Goal: Task Accomplishment & Management: Use online tool/utility

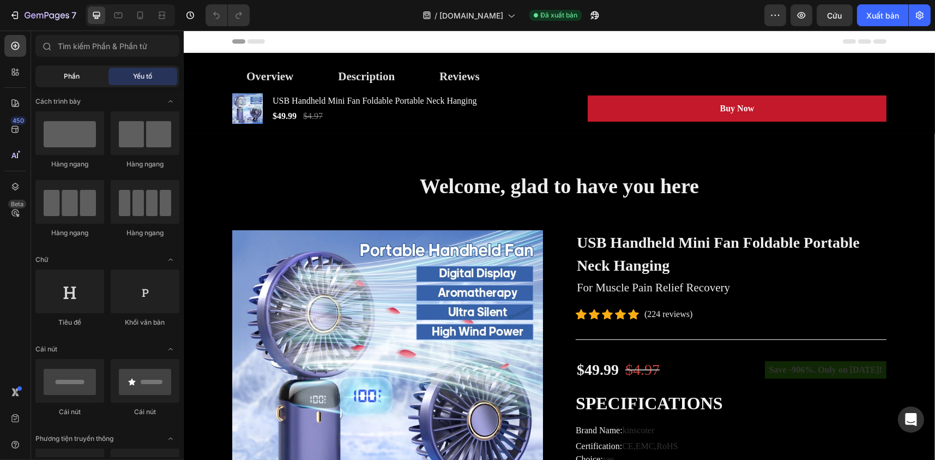
click at [81, 68] on div "Phần" at bounding box center [72, 76] width 69 height 17
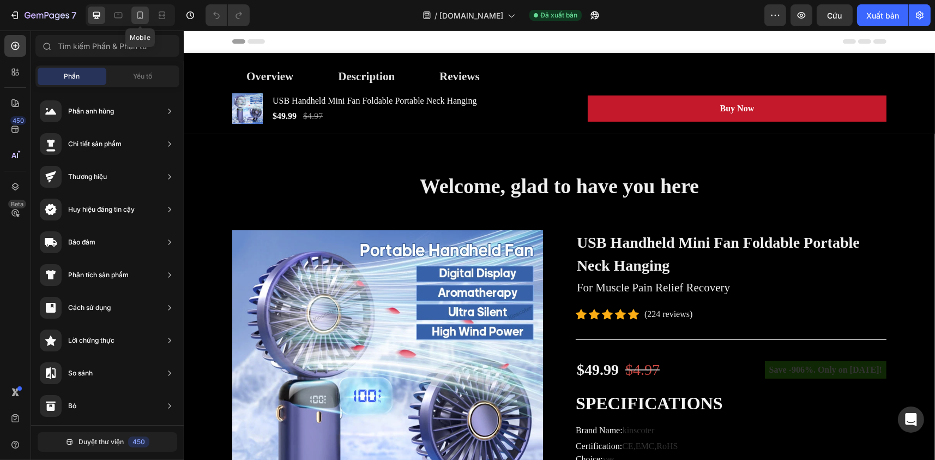
click at [141, 13] on icon at bounding box center [140, 15] width 11 height 11
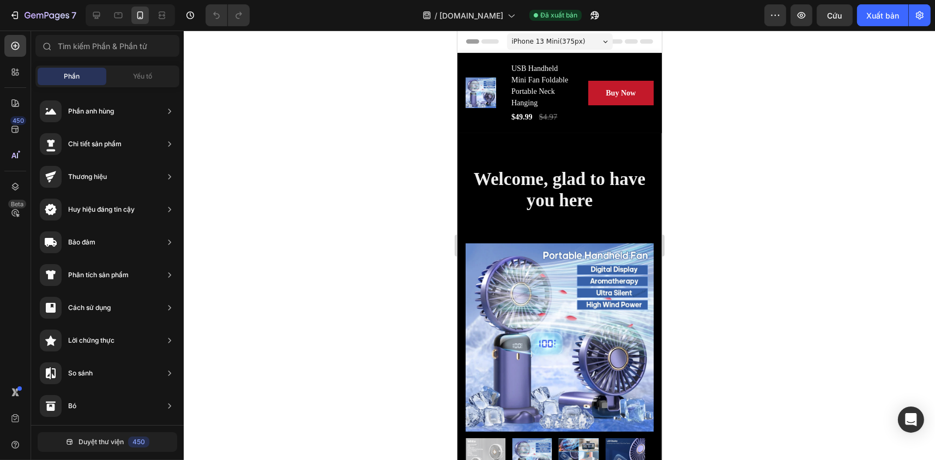
click at [127, 12] on div at bounding box center [130, 15] width 89 height 22
click at [123, 13] on div at bounding box center [118, 15] width 17 height 17
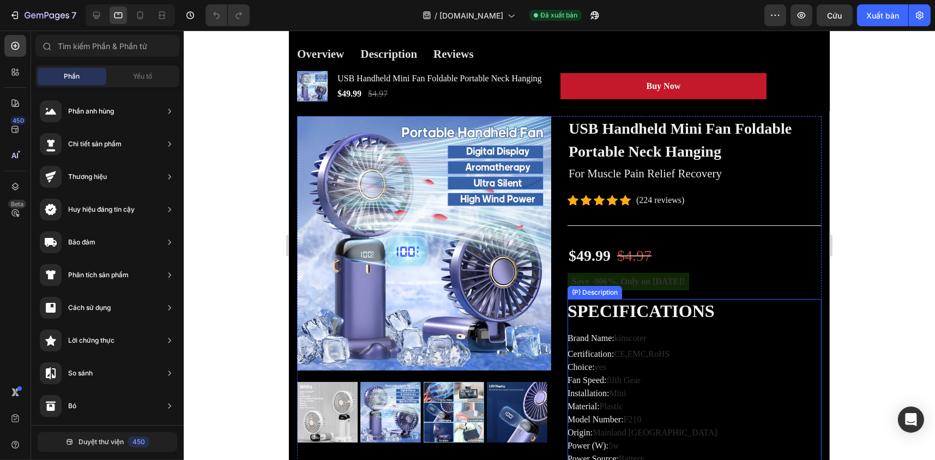
scroll to position [109, 0]
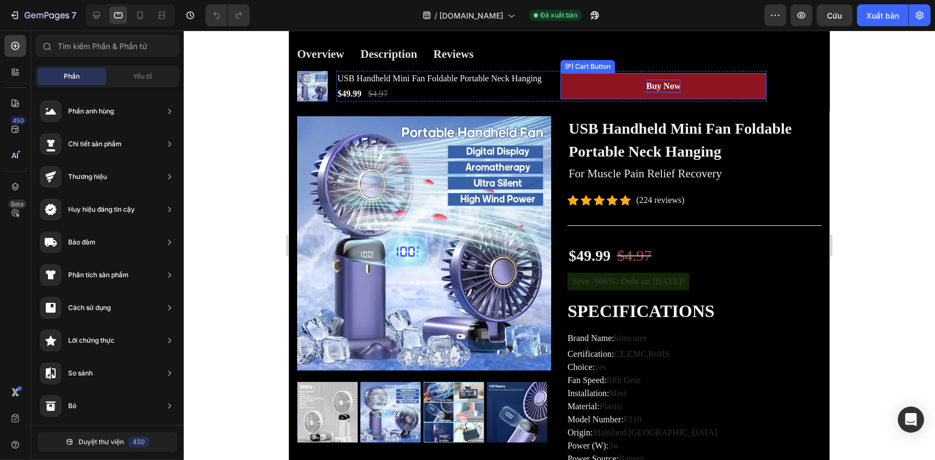
click at [672, 87] on div "Buy Now" at bounding box center [663, 86] width 34 height 13
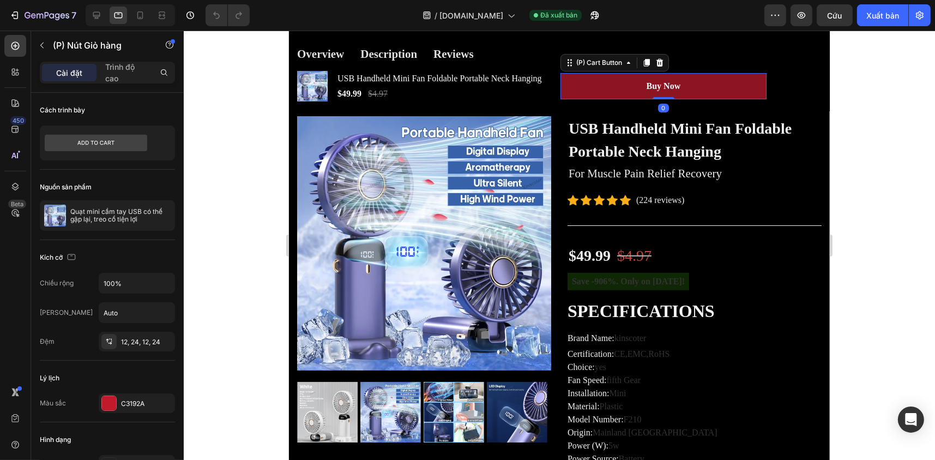
click at [689, 88] on button "Buy Now" at bounding box center [663, 86] width 207 height 26
click at [627, 86] on button "Buy Now" at bounding box center [663, 86] width 207 height 26
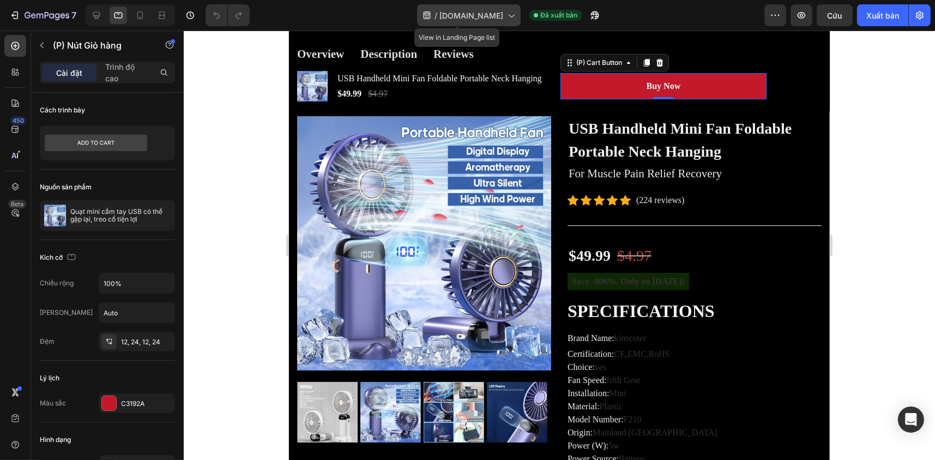
drag, startPoint x: 493, startPoint y: 8, endPoint x: 497, endPoint y: 21, distance: 14.2
click at [493, 8] on div "/ [DOMAIN_NAME]" at bounding box center [469, 15] width 104 height 22
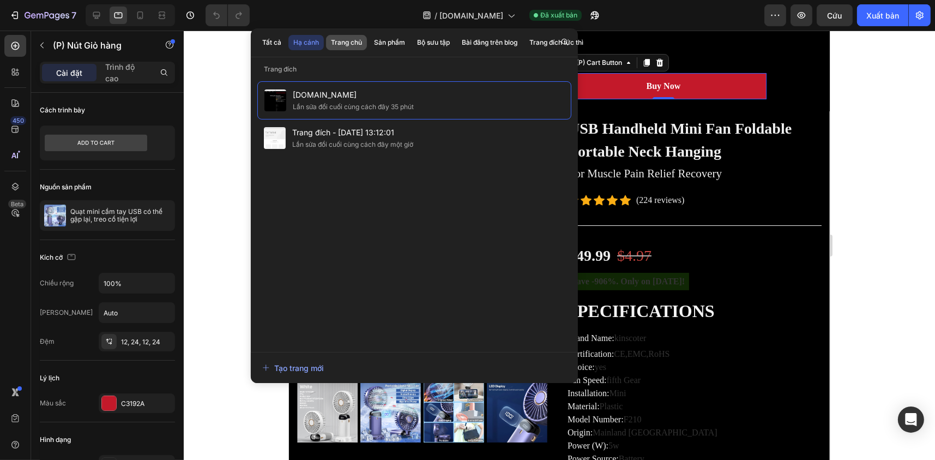
click at [358, 43] on font "Trang chủ" at bounding box center [346, 42] width 31 height 8
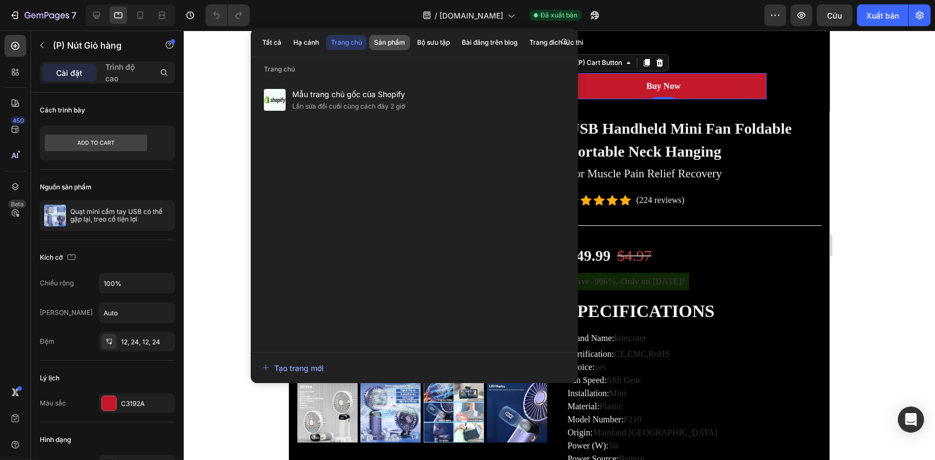
click at [383, 40] on font "Sản phẩm" at bounding box center [389, 42] width 31 height 8
click at [423, 43] on font "Bộ sưu tập" at bounding box center [433, 42] width 33 height 8
click at [351, 41] on font "Trang chủ" at bounding box center [346, 42] width 31 height 8
click at [308, 43] on font "Hạ cánh" at bounding box center [306, 42] width 26 height 8
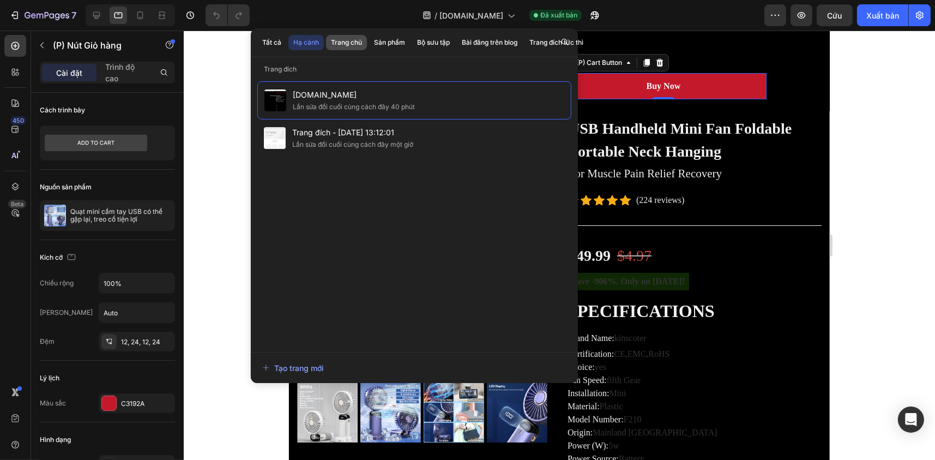
click at [344, 43] on font "Trang chủ" at bounding box center [346, 42] width 31 height 8
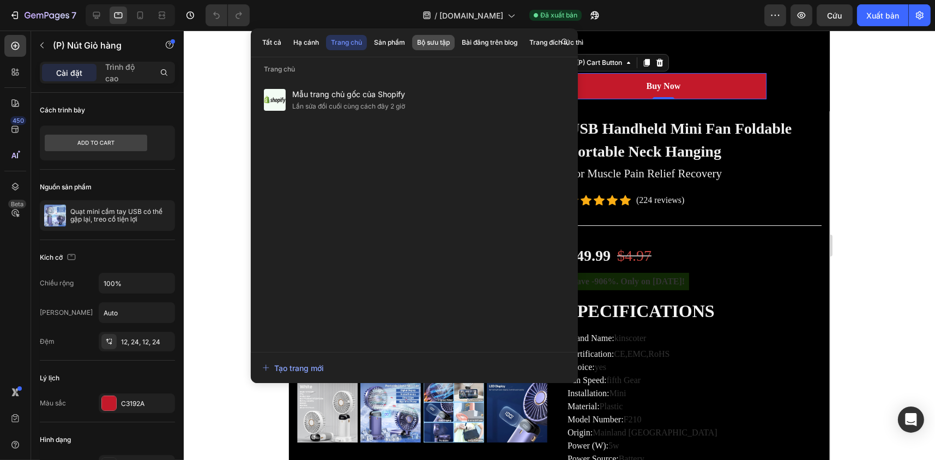
drag, startPoint x: 442, startPoint y: 41, endPoint x: 480, endPoint y: 41, distance: 38.2
click at [442, 41] on font "Bộ sưu tập" at bounding box center [433, 42] width 33 height 8
click at [485, 40] on font "Bài đăng trên blog" at bounding box center [490, 42] width 56 height 8
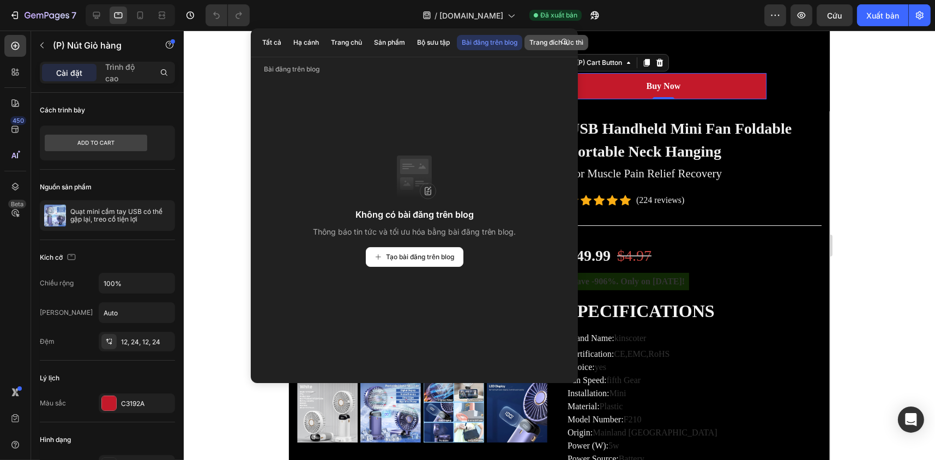
click at [536, 38] on font "Trang đích tức thì" at bounding box center [557, 43] width 54 height 10
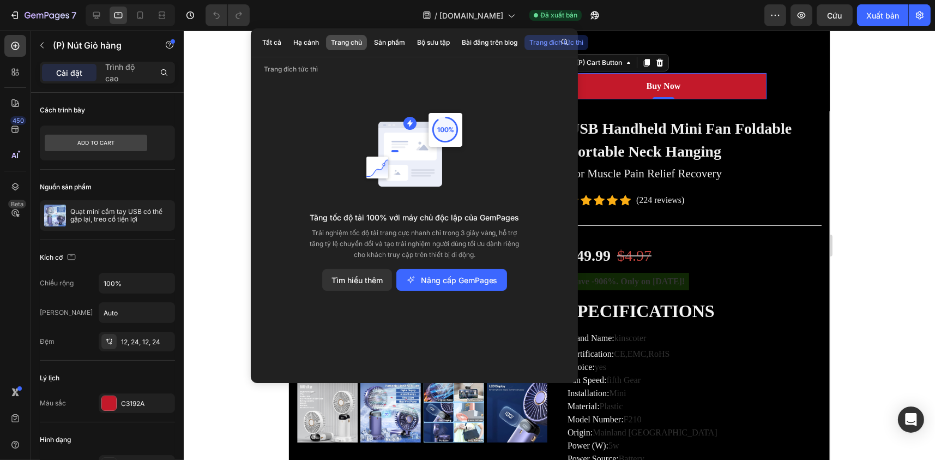
click at [338, 43] on font "Trang chủ" at bounding box center [346, 42] width 31 height 8
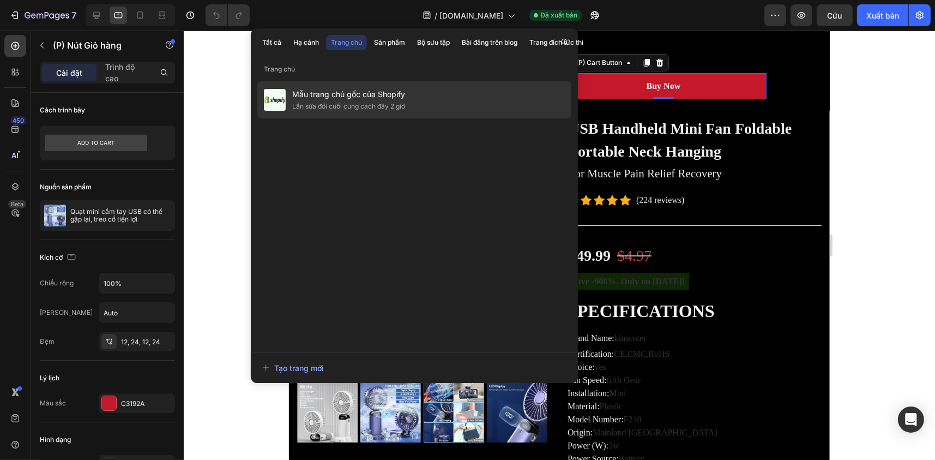
click at [361, 92] on font "Mẫu trang chủ gốc của Shopify" at bounding box center [348, 93] width 113 height 9
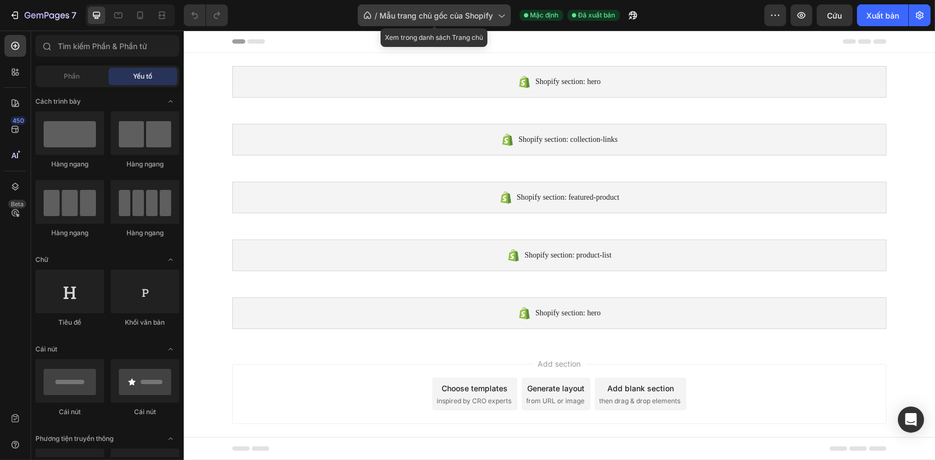
click at [415, 12] on font "Mẫu trang chủ gốc của Shopify" at bounding box center [436, 15] width 113 height 9
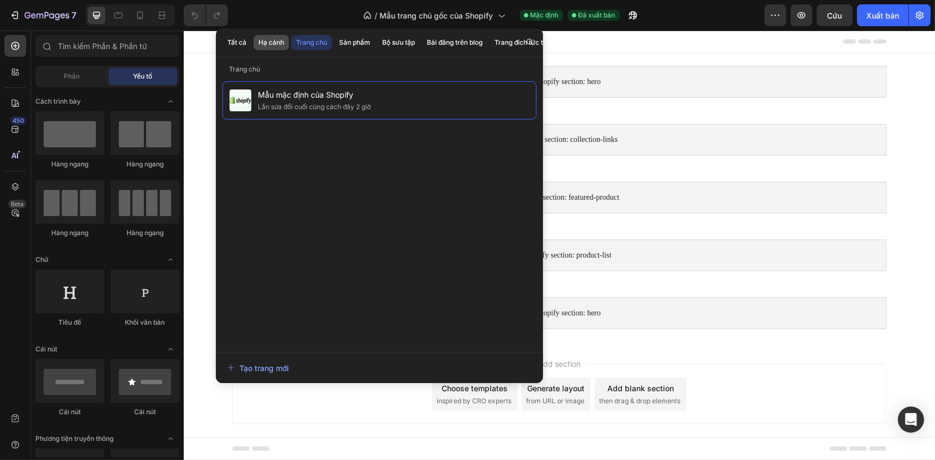
click at [265, 40] on font "Hạ cánh" at bounding box center [272, 42] width 26 height 8
click at [244, 38] on font "Tất cả" at bounding box center [236, 43] width 19 height 10
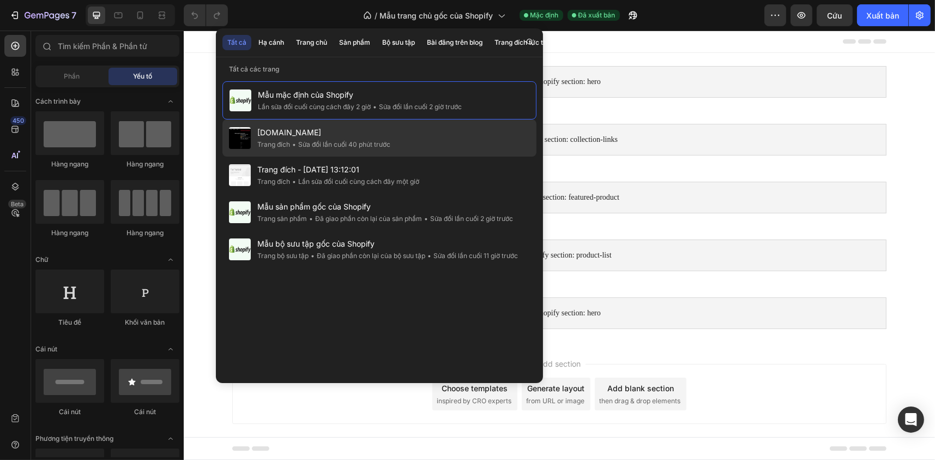
click at [282, 144] on font "Trang đích" at bounding box center [273, 144] width 33 height 8
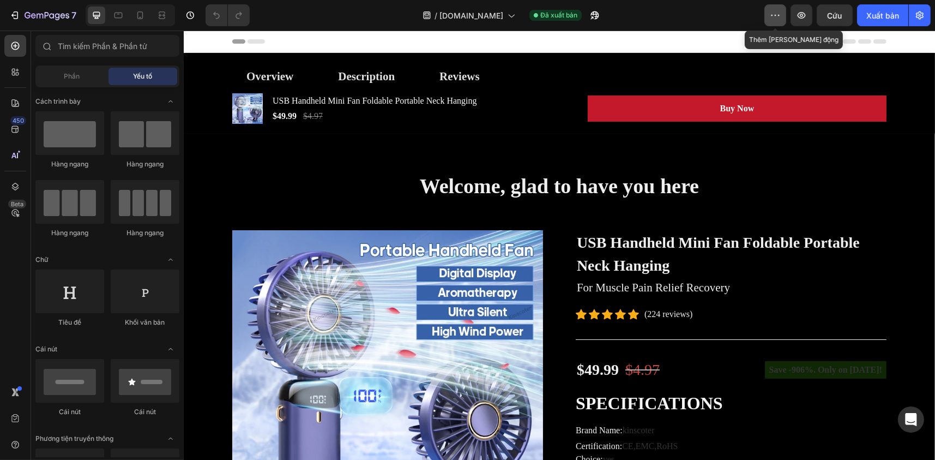
click at [783, 16] on button "button" at bounding box center [776, 15] width 22 height 22
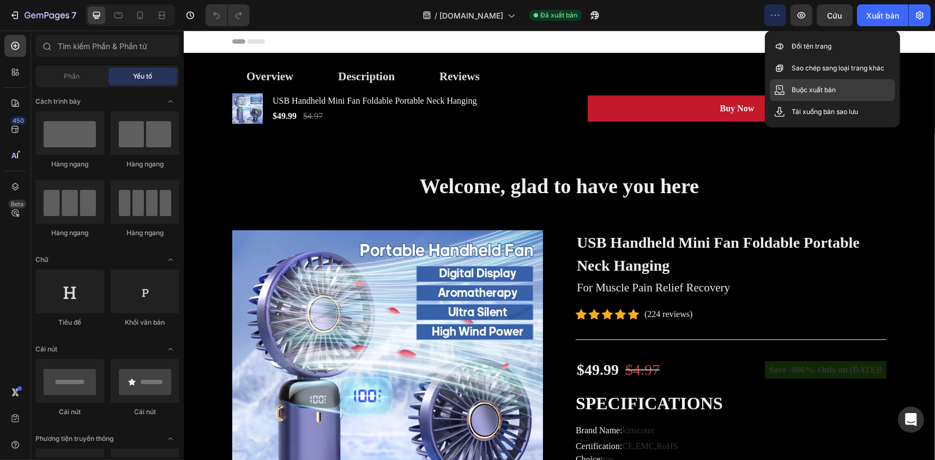
click at [841, 101] on div "Buộc xuất bản" at bounding box center [832, 112] width 125 height 22
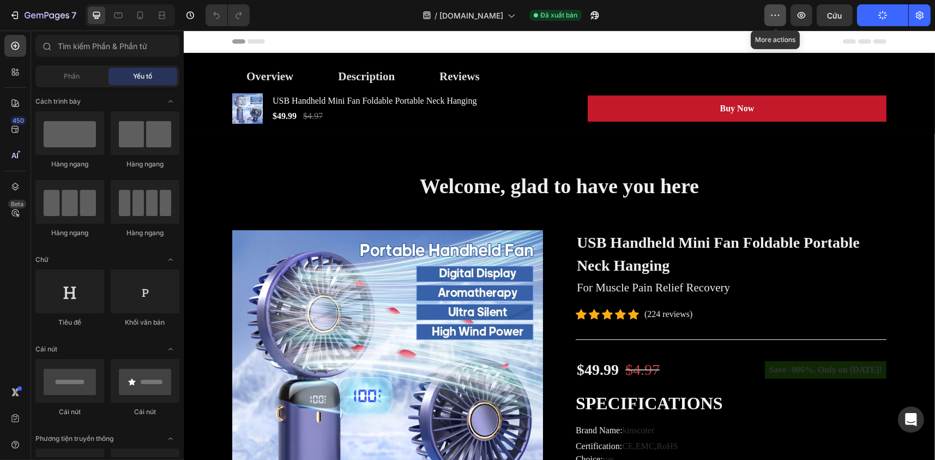
click at [785, 16] on button "button" at bounding box center [776, 15] width 22 height 22
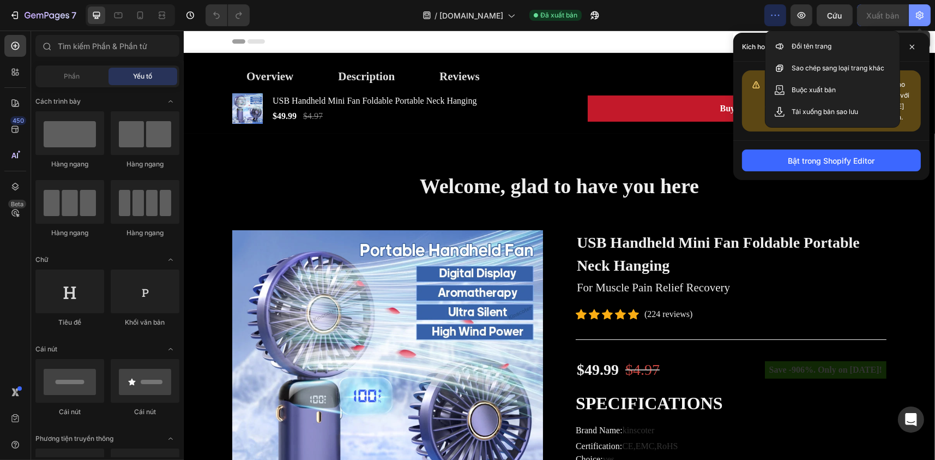
click at [916, 17] on icon "button" at bounding box center [920, 15] width 11 height 11
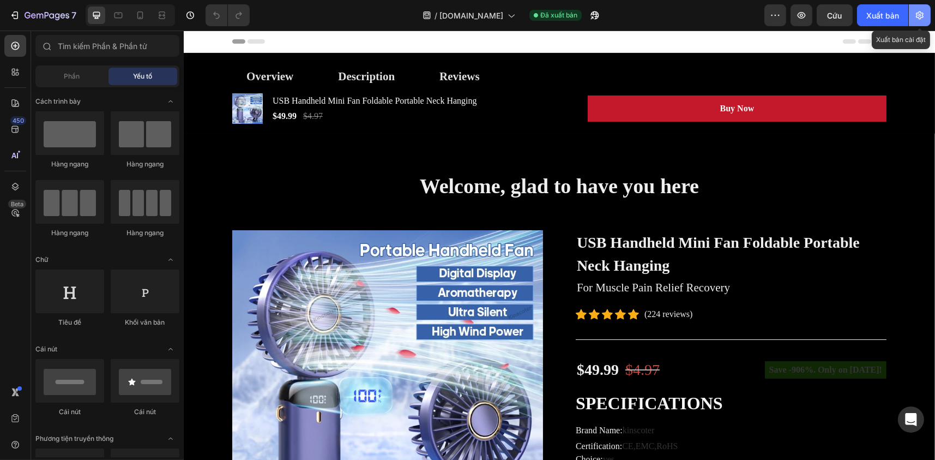
click at [916, 19] on icon "button" at bounding box center [920, 15] width 11 height 11
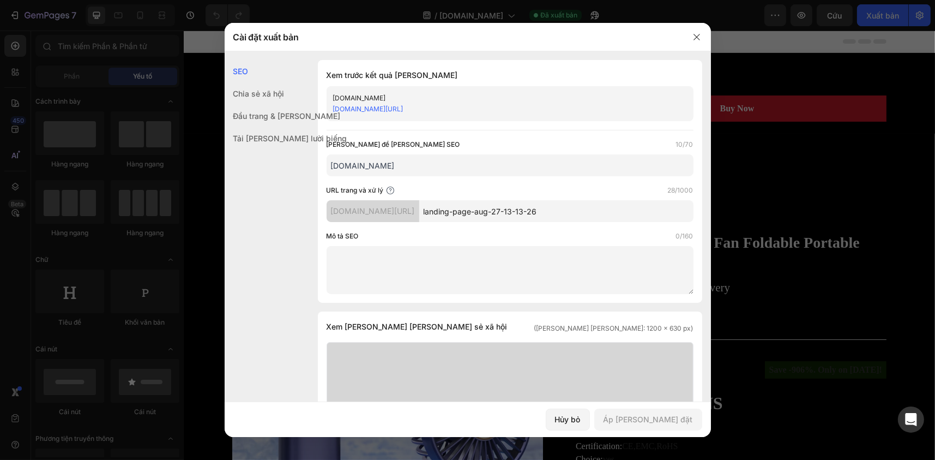
click at [274, 93] on font "Chia sẻ xã hội" at bounding box center [258, 93] width 51 height 9
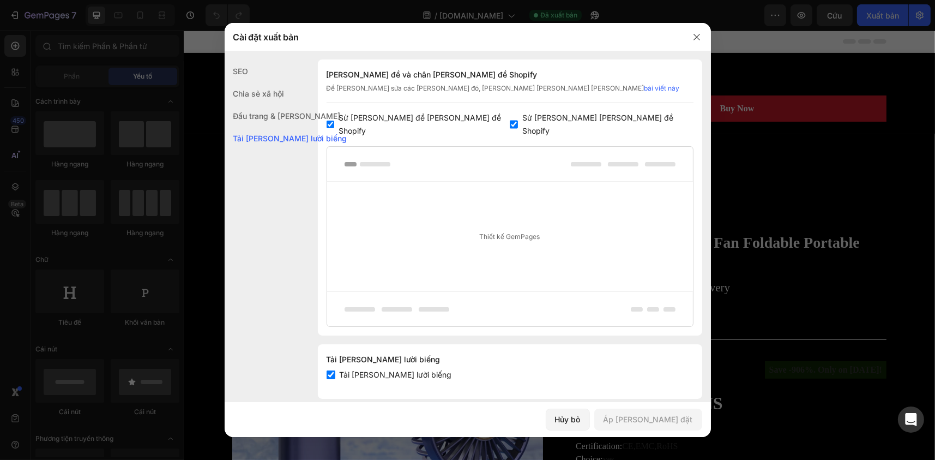
scroll to position [460, 0]
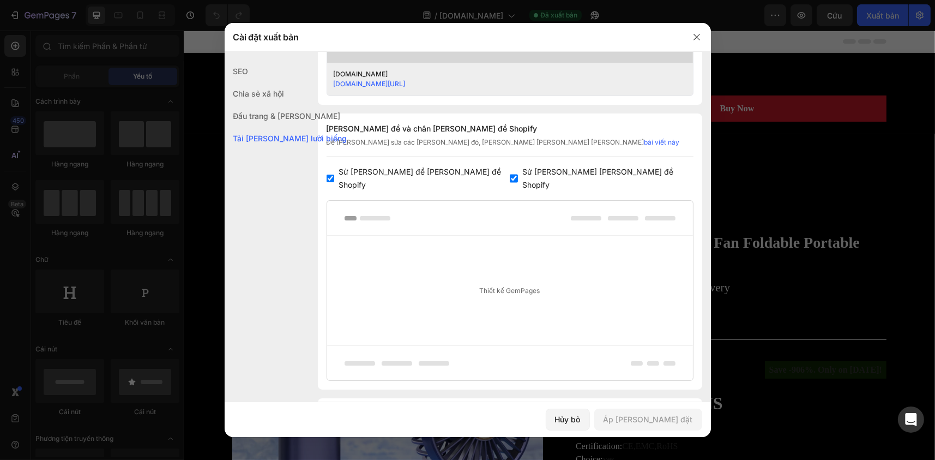
click at [518, 168] on label "Sử dụng chân trang chủ đề Shopify" at bounding box center [605, 178] width 175 height 26
checkbox input "false"
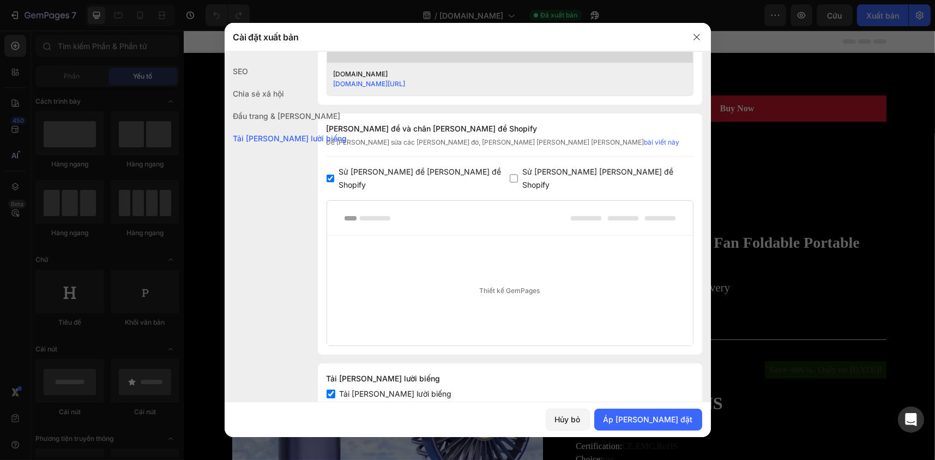
click at [328, 174] on input "checkbox" at bounding box center [331, 178] width 8 height 9
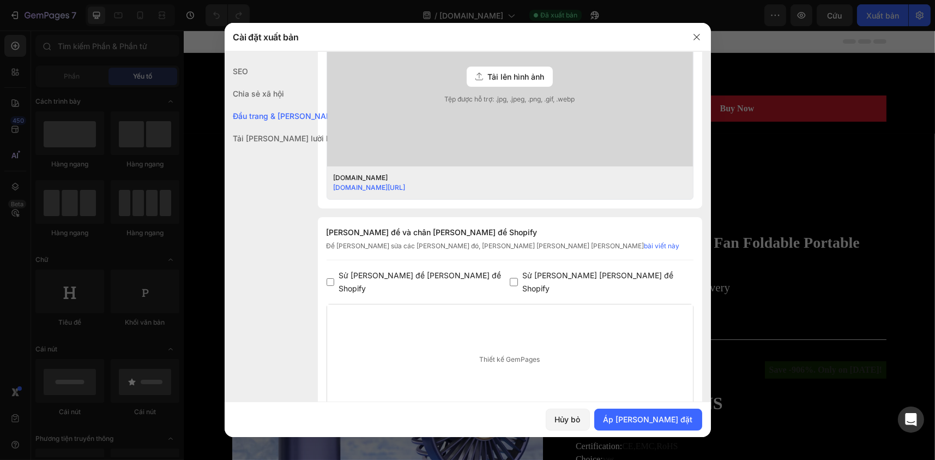
scroll to position [382, 0]
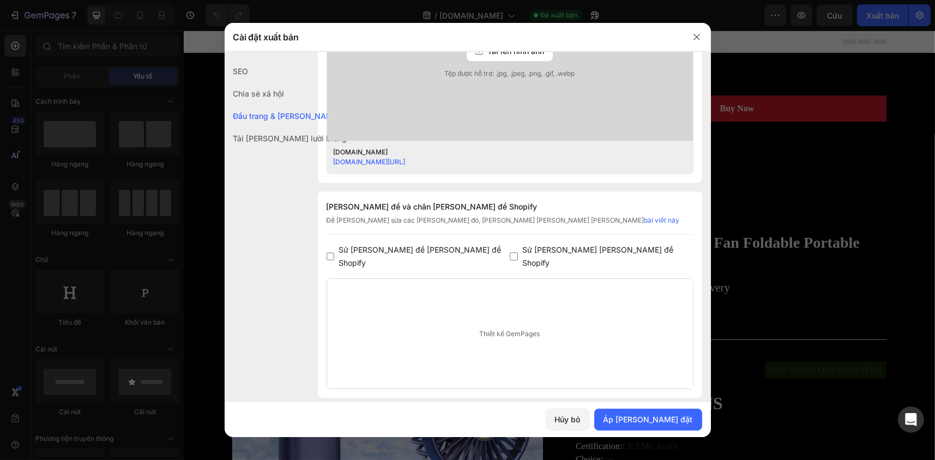
click at [336, 245] on label "Sử dụng tiêu đề chủ đề Shopify" at bounding box center [422, 256] width 176 height 26
checkbox input "true"
click at [523, 247] on font "Sử dụng chân trang chủ đề Shopify" at bounding box center [598, 256] width 151 height 22
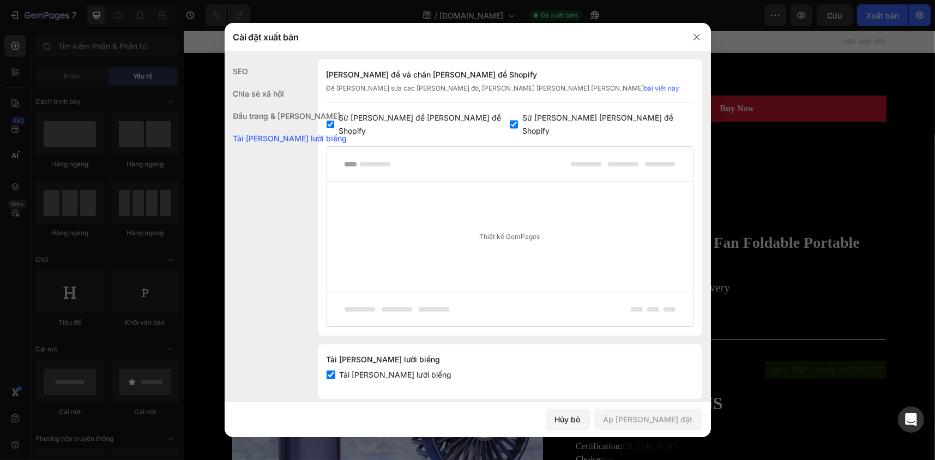
click at [518, 117] on label "Sử dụng chân trang chủ đề Shopify" at bounding box center [605, 124] width 175 height 26
checkbox input "false"
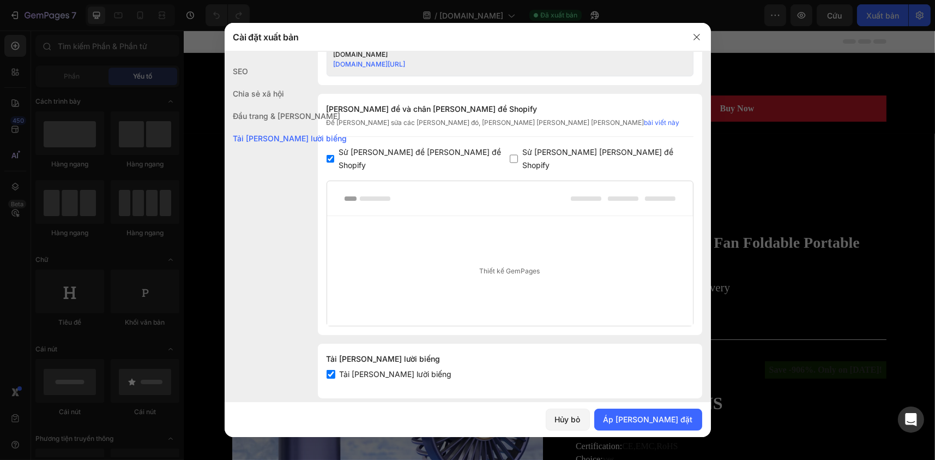
click at [336, 151] on label "Sử dụng tiêu đề chủ đề Shopify" at bounding box center [422, 159] width 176 height 26
checkbox input "false"
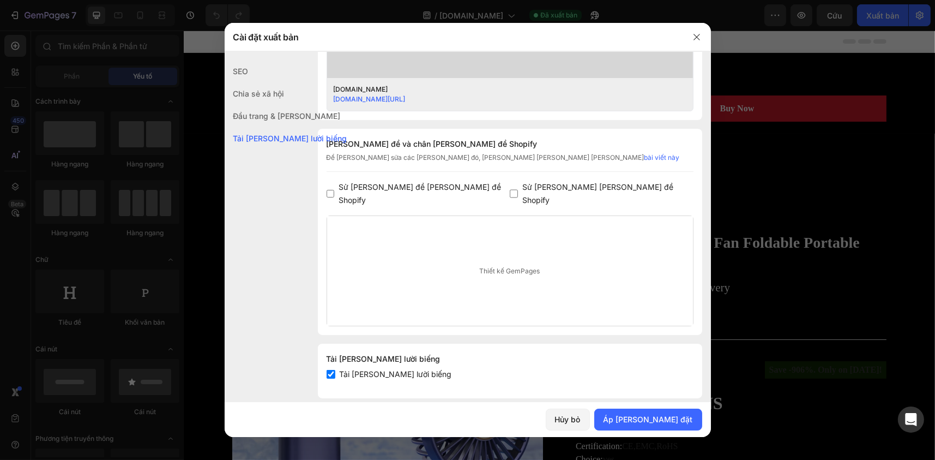
click at [482, 267] on font "Thiết kế GemPages" at bounding box center [510, 271] width 61 height 8
click at [550, 261] on div "Thiết kế GemPages" at bounding box center [510, 271] width 366 height 110
click at [670, 417] on font "Áp dụng Cài đặt" at bounding box center [648, 419] width 89 height 9
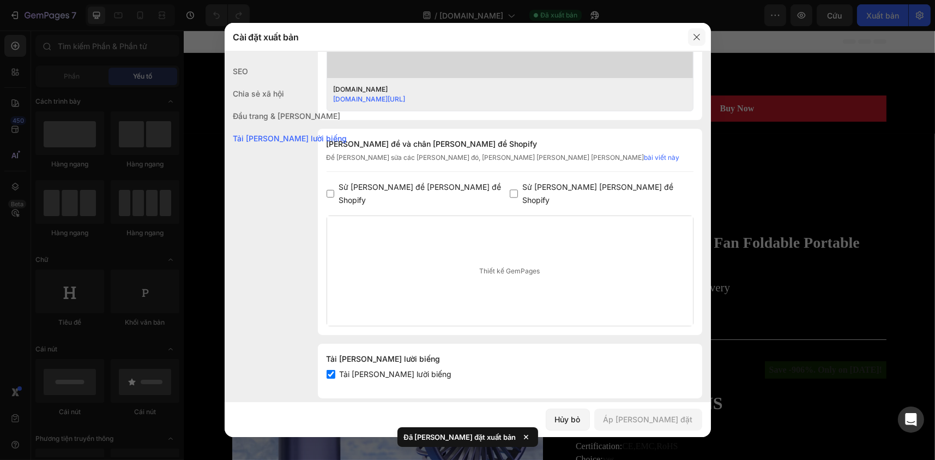
click at [698, 38] on icon "button" at bounding box center [697, 37] width 9 height 9
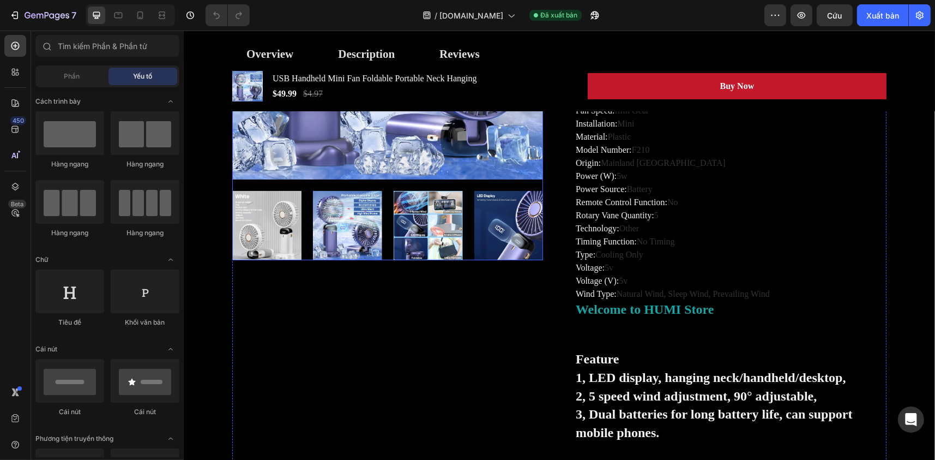
scroll to position [218, 0]
